Goal: Information Seeking & Learning: Learn about a topic

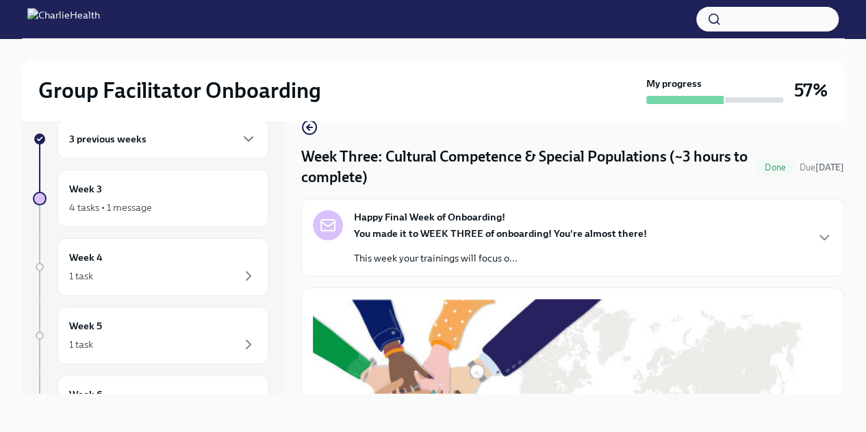
scroll to position [1029, 0]
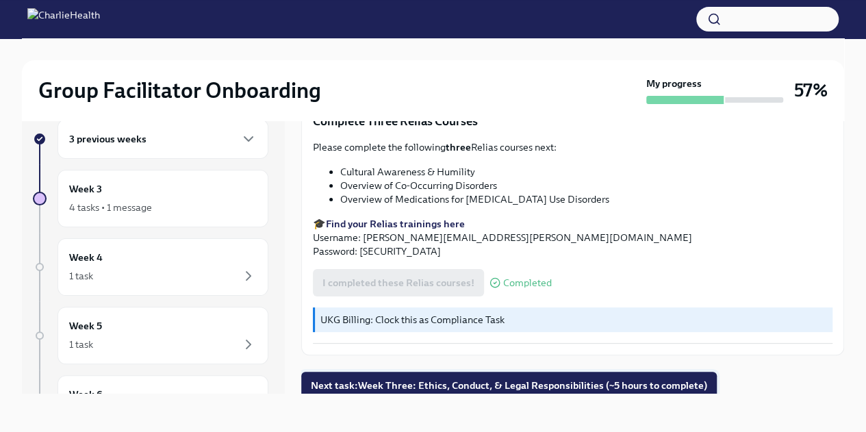
click at [608, 384] on span "Next task : Week Three: Ethics, Conduct, & Legal Responsibilities (~5 hours to …" at bounding box center [509, 386] width 397 height 14
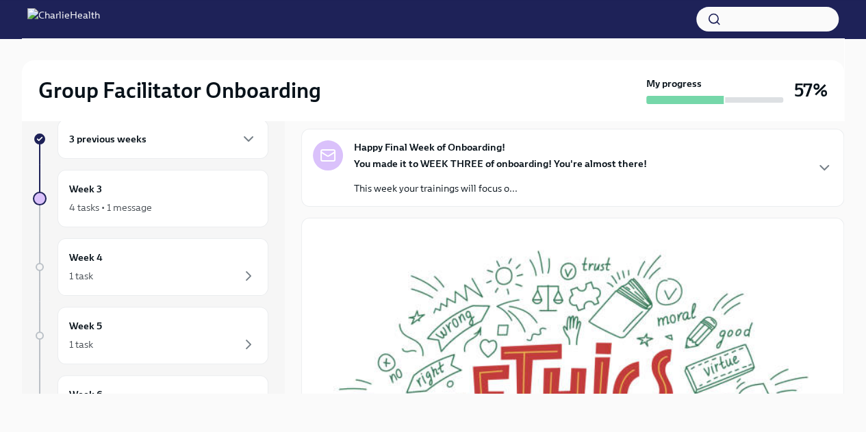
scroll to position [74, 0]
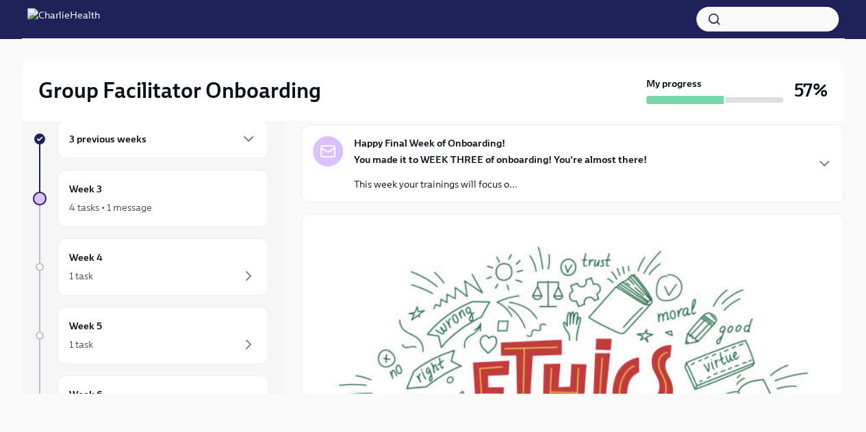
click at [792, 173] on div "Happy Final Week of Onboarding! You made it to WEEK THREE of onboarding! You're…" at bounding box center [573, 163] width 520 height 55
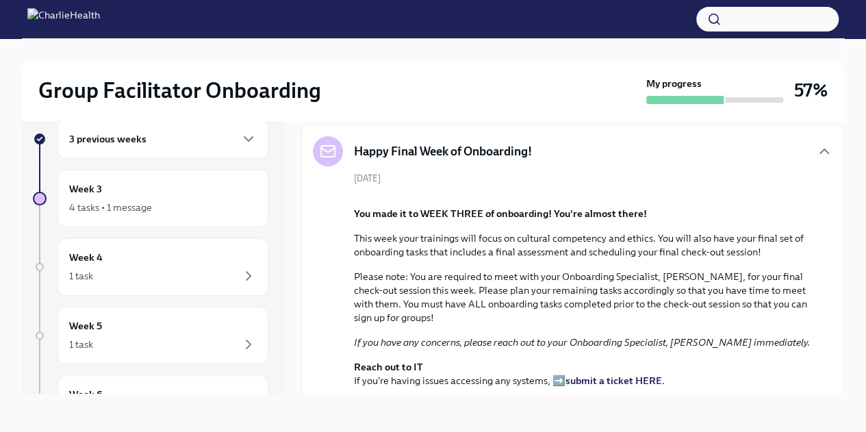
click at [792, 173] on div "[DATE] You made it to WEEK THREE of onboarding! You're almost there! This week …" at bounding box center [573, 306] width 520 height 268
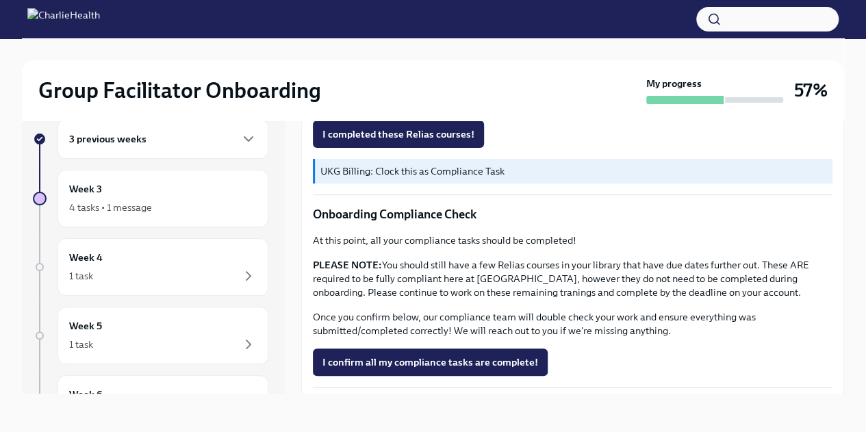
scroll to position [1029, 0]
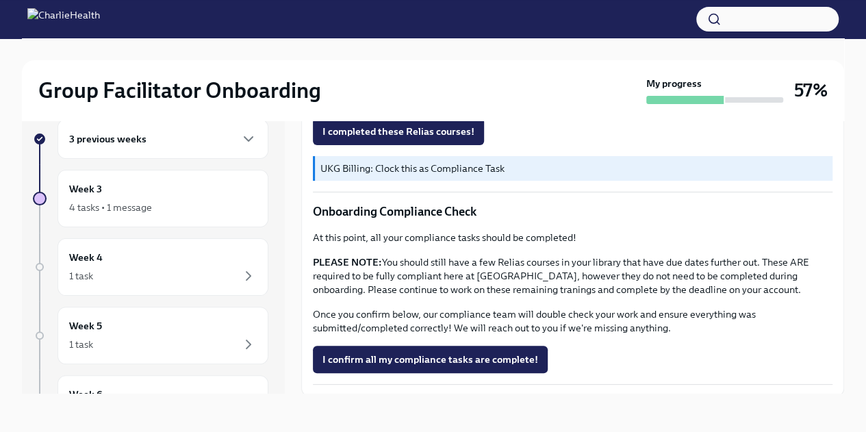
drag, startPoint x: 343, startPoint y: 264, endPoint x: 455, endPoint y: 263, distance: 111.7
click at [455, 14] on li "Ethics/Code of Conduct" at bounding box center [586, 7] width 492 height 14
copy li "thics/Code of Conduct"
drag, startPoint x: 338, startPoint y: 276, endPoint x: 537, endPoint y: 273, distance: 198.7
click at [537, 55] on ul "Ethics/Code of Conduct Boundaries in the Treatment Relationship Client Grievanc…" at bounding box center [573, 27] width 520 height 55
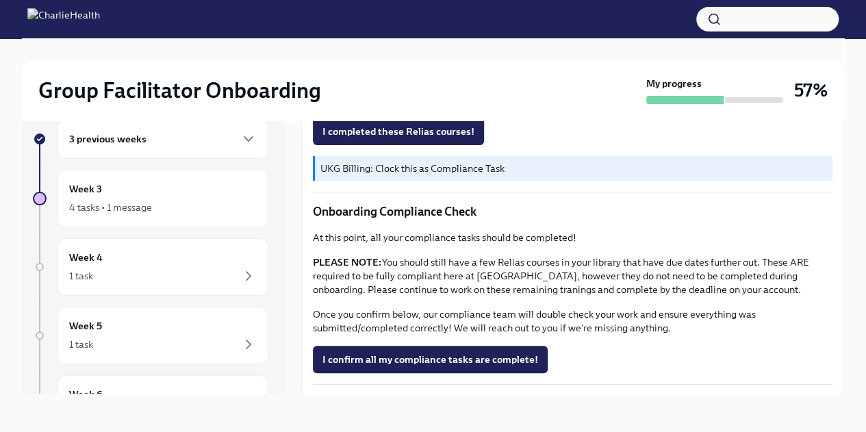
copy li "Boundaries in the Treatment Relationship"
